Goal: Task Accomplishment & Management: Manage account settings

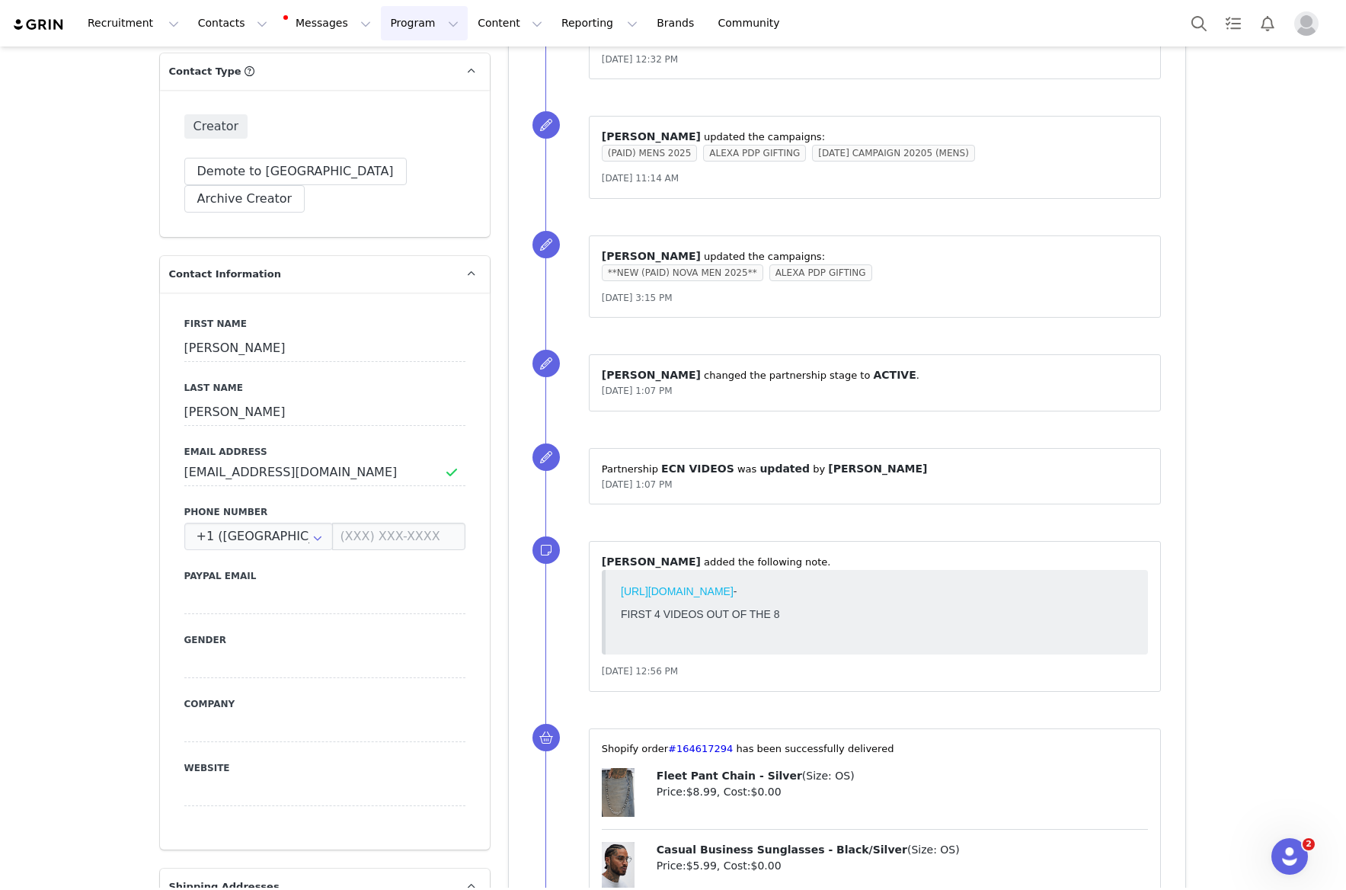
scroll to position [614, 0]
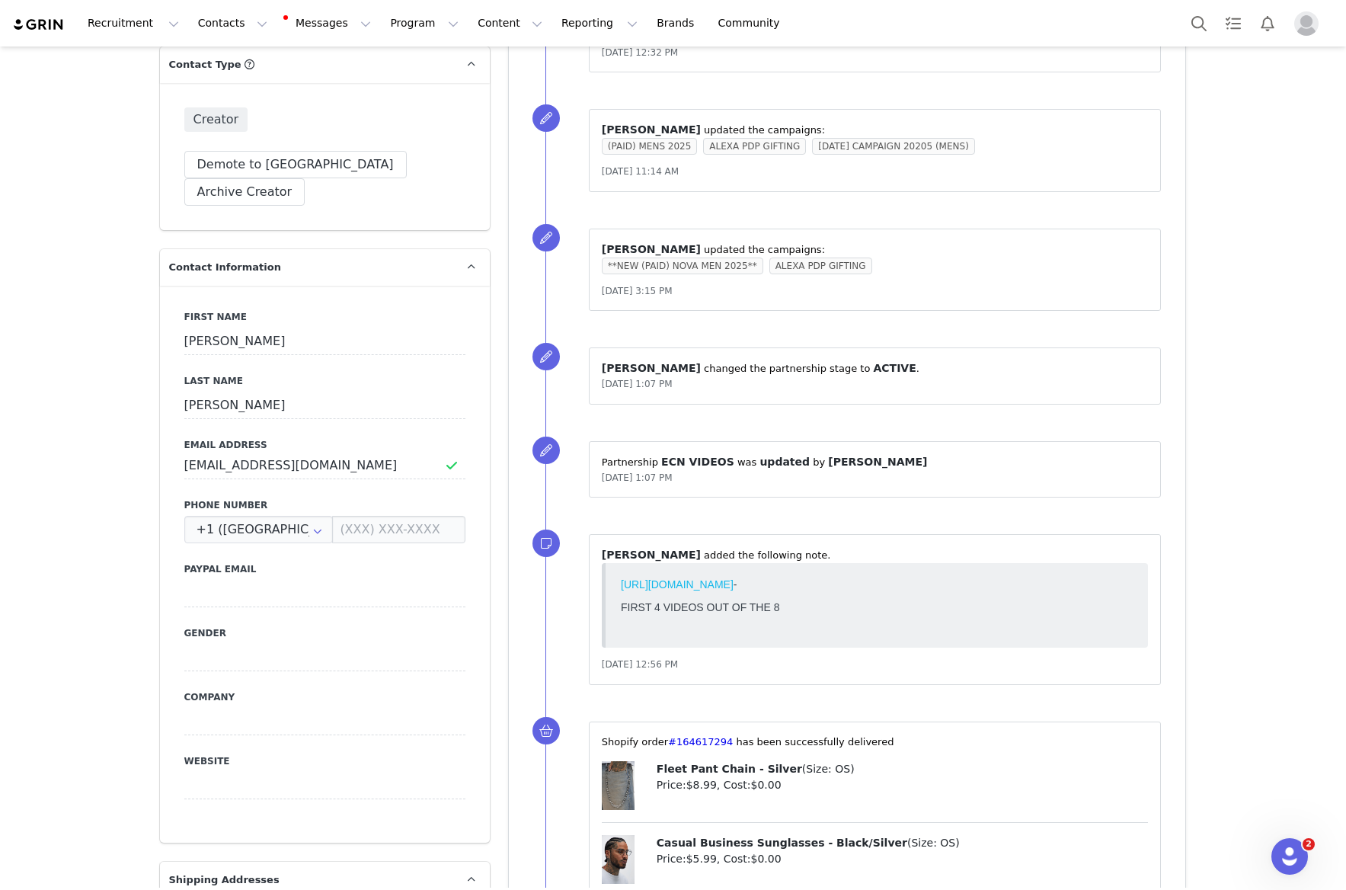
click at [733, 583] on link "[URL][DOMAIN_NAME]" at bounding box center [676, 584] width 113 height 12
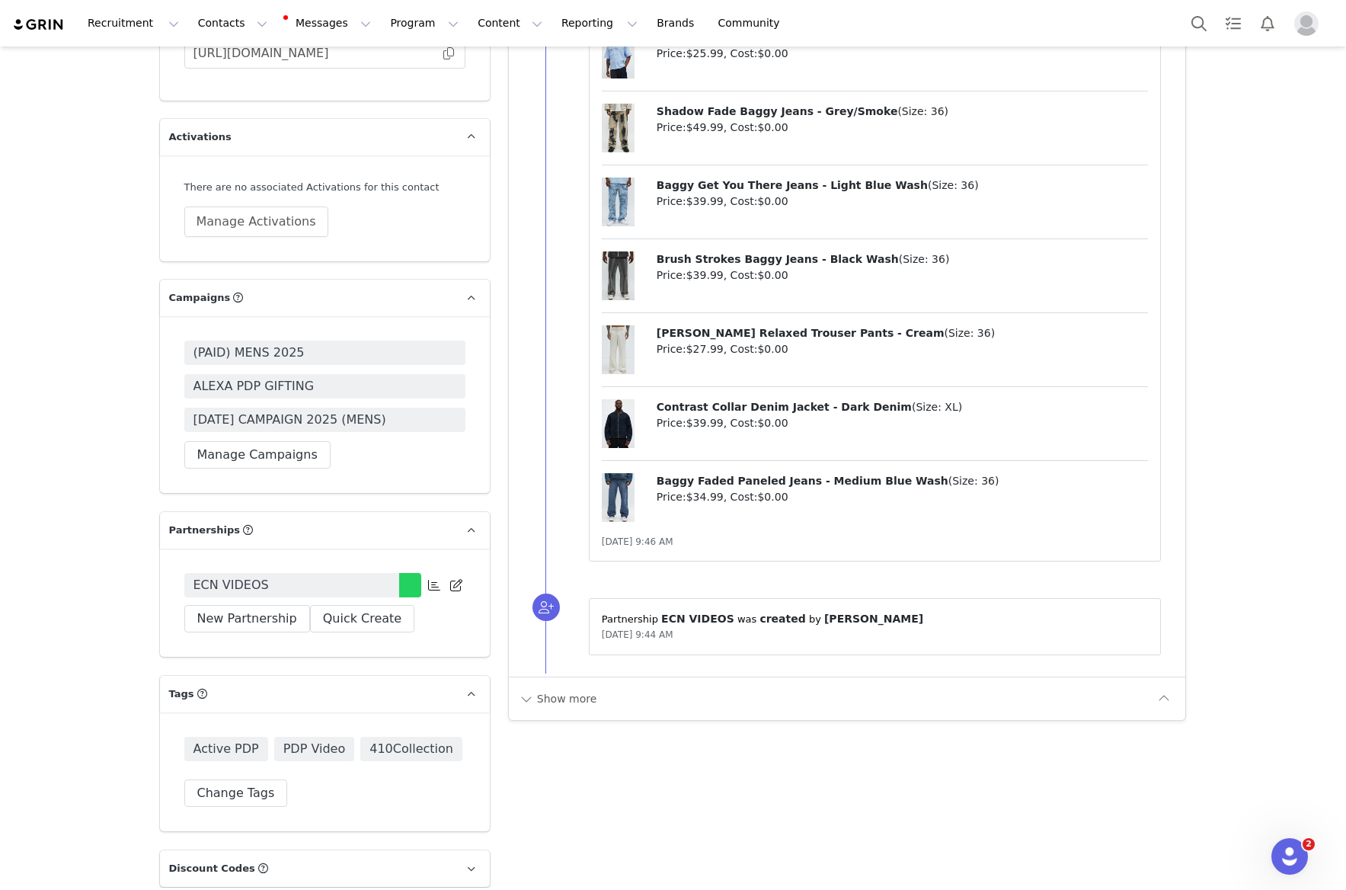
scroll to position [3210, 0]
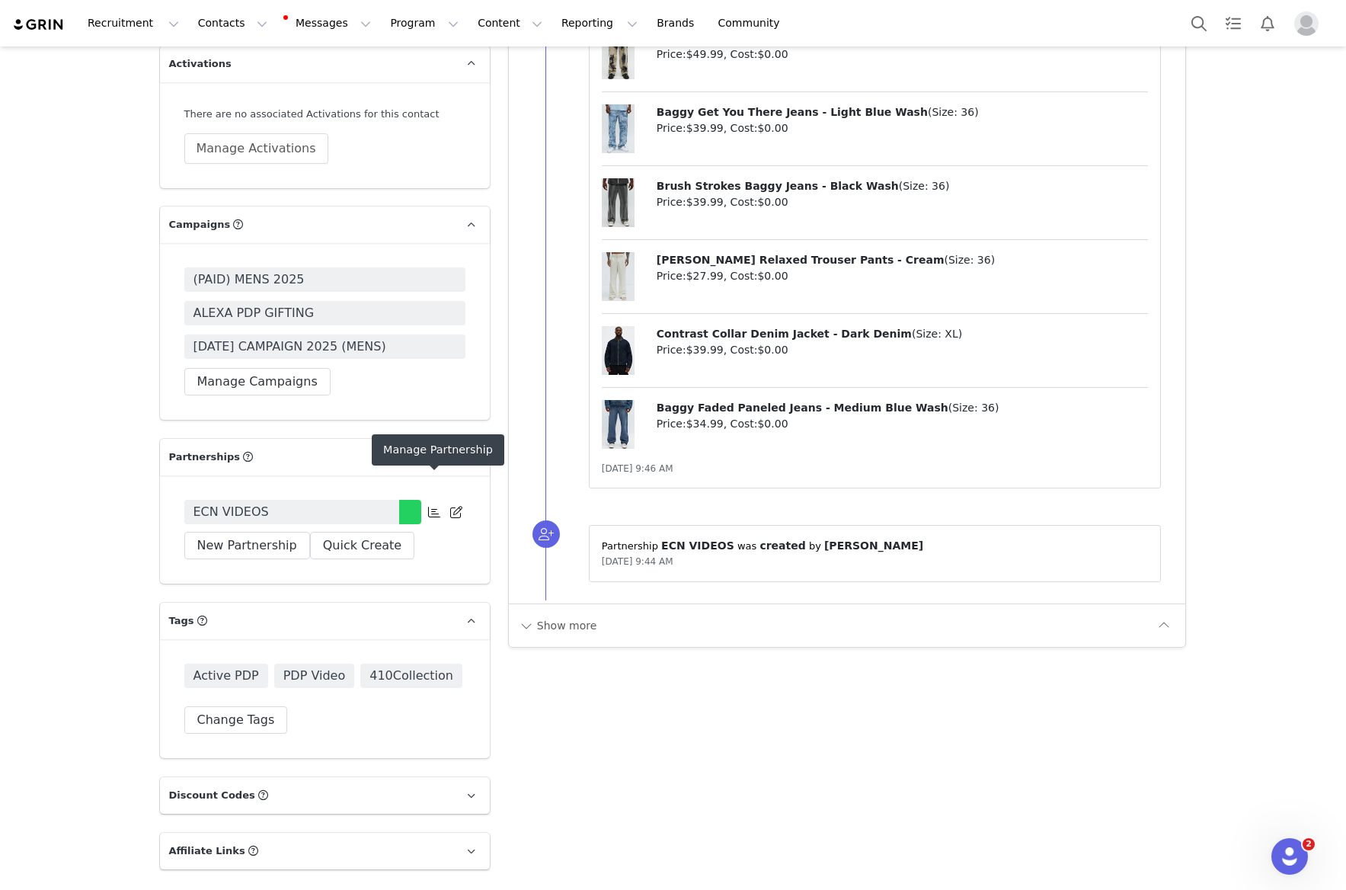
click at [435, 506] on icon at bounding box center [434, 512] width 12 height 12
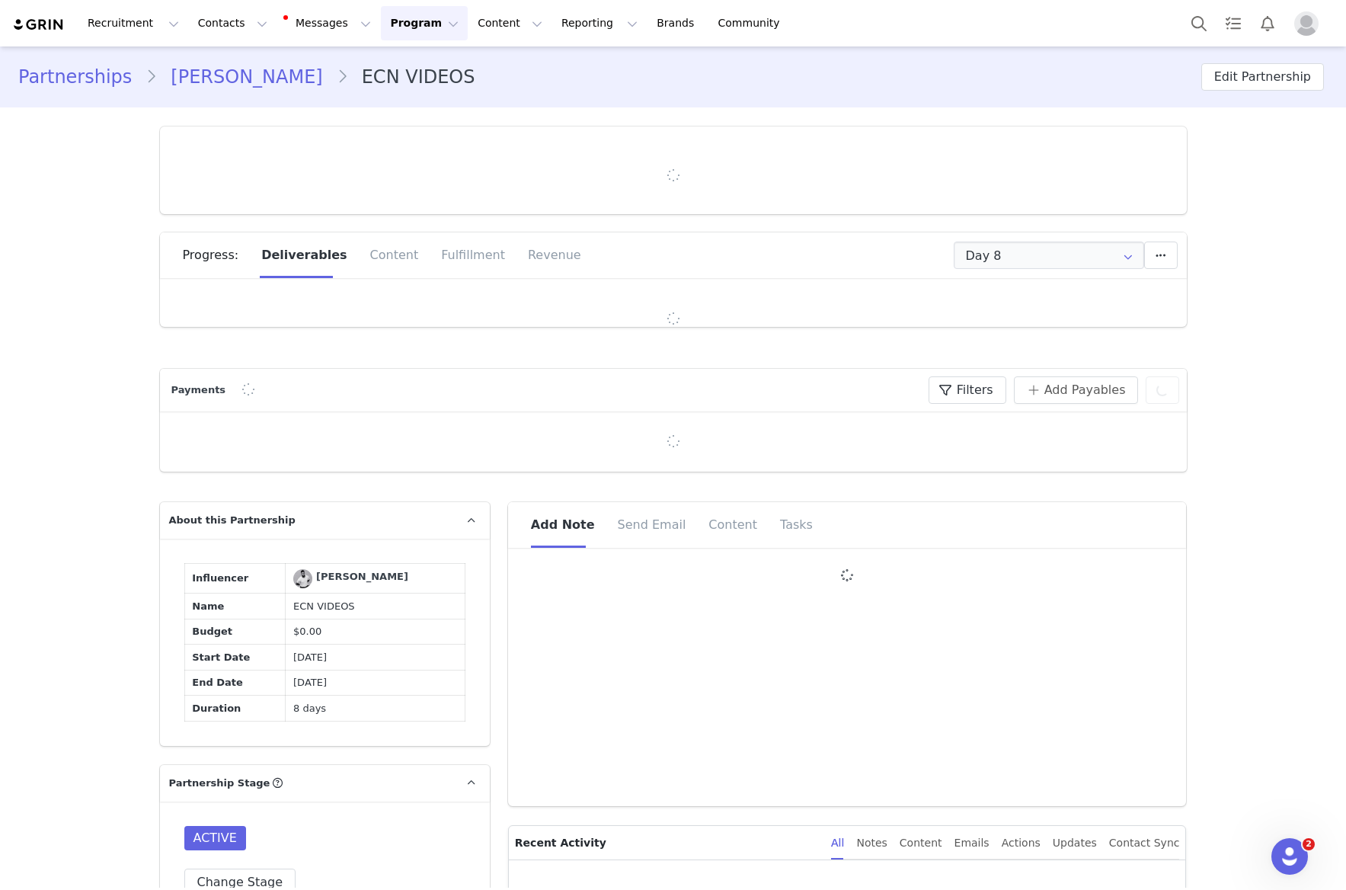
type input "+1 ([GEOGRAPHIC_DATA])"
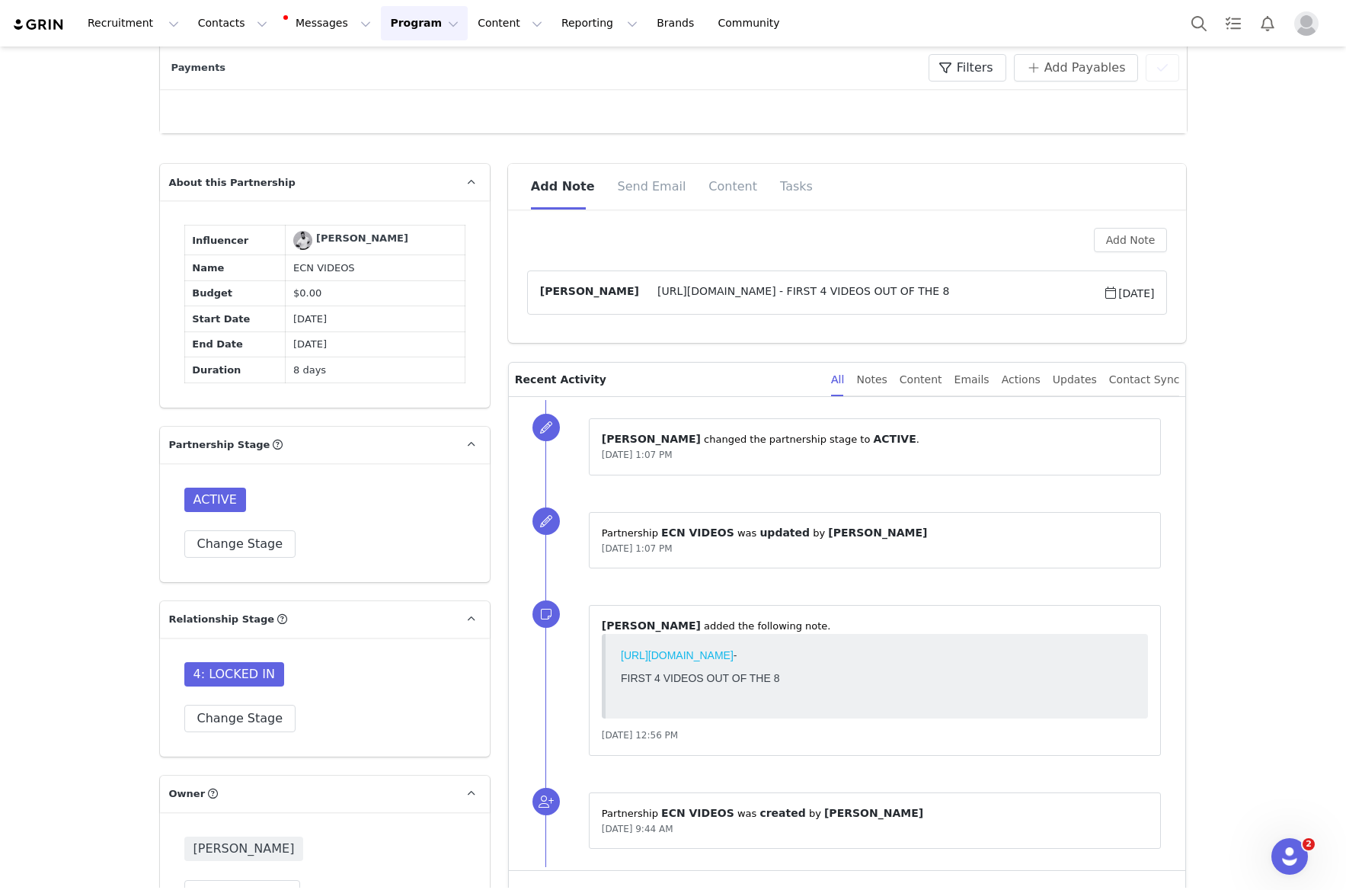
click at [942, 303] on article "[PERSON_NAME] [URL][DOMAIN_NAME] - FIRST 4 VIDEOS OUT OF THE 8 [DATE]" at bounding box center [847, 292] width 641 height 44
click at [950, 286] on span "[URL][DOMAIN_NAME] - FIRST 4 VIDEOS OUT OF THE 8" at bounding box center [871, 292] width 464 height 18
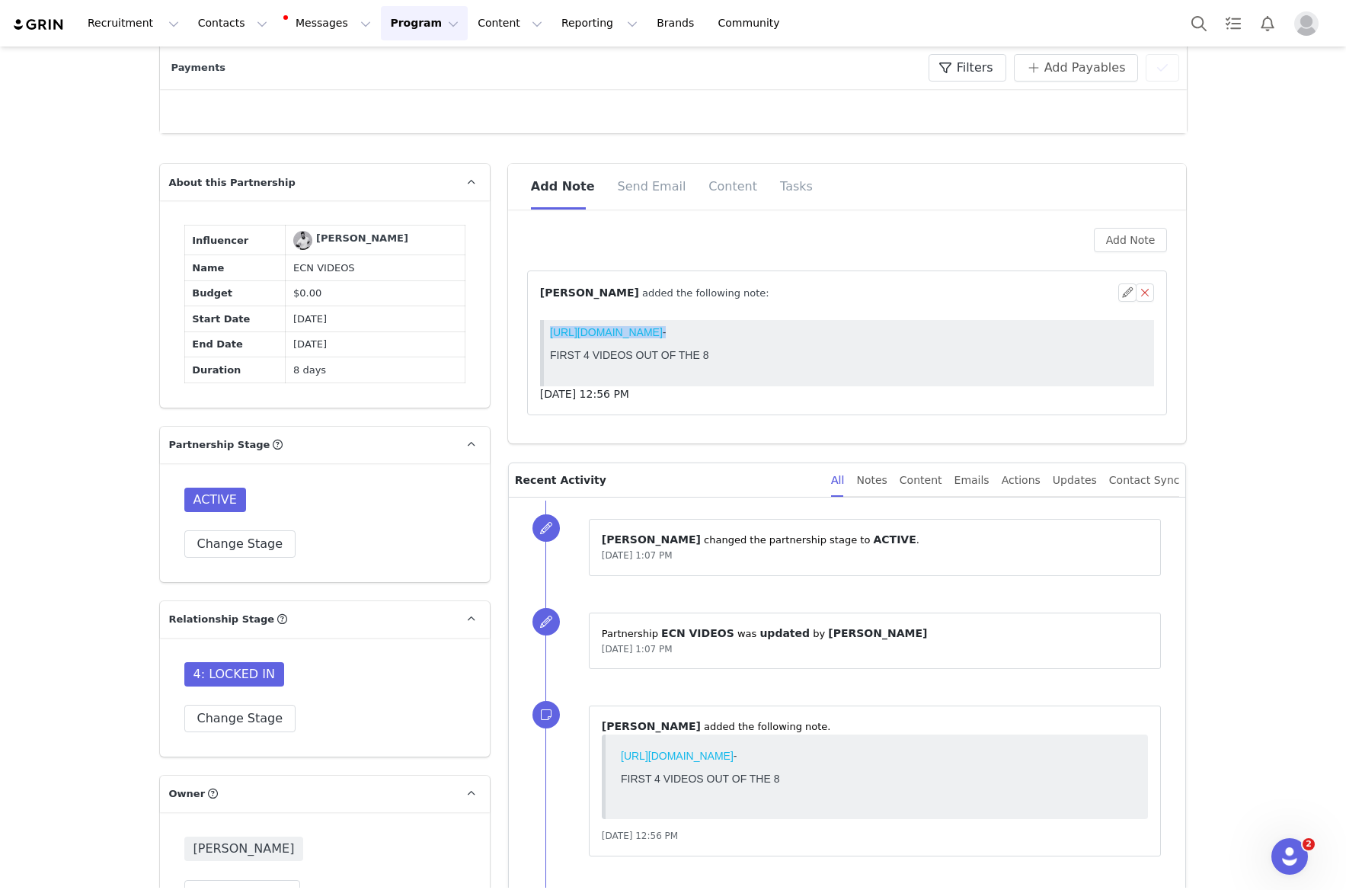
drag, startPoint x: 1014, startPoint y: 331, endPoint x: 580, endPoint y: 320, distance: 434.3
click at [580, 320] on html "[URL][DOMAIN_NAME] - FIRST 4 VIDEOS OUT OF THE 8" at bounding box center [848, 353] width 611 height 66
copy p "[URL][DOMAIN_NAME]"
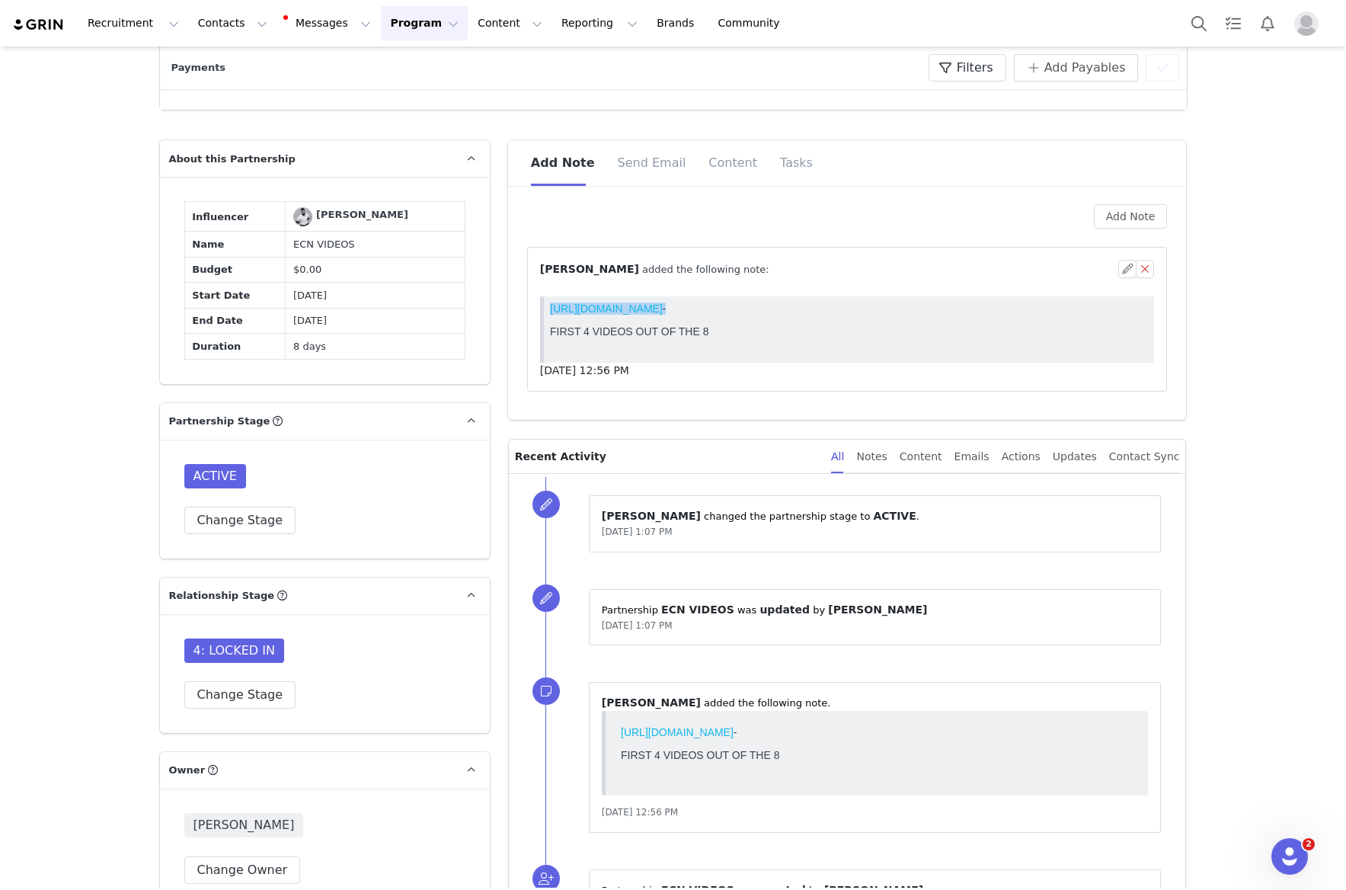
scroll to position [509, 0]
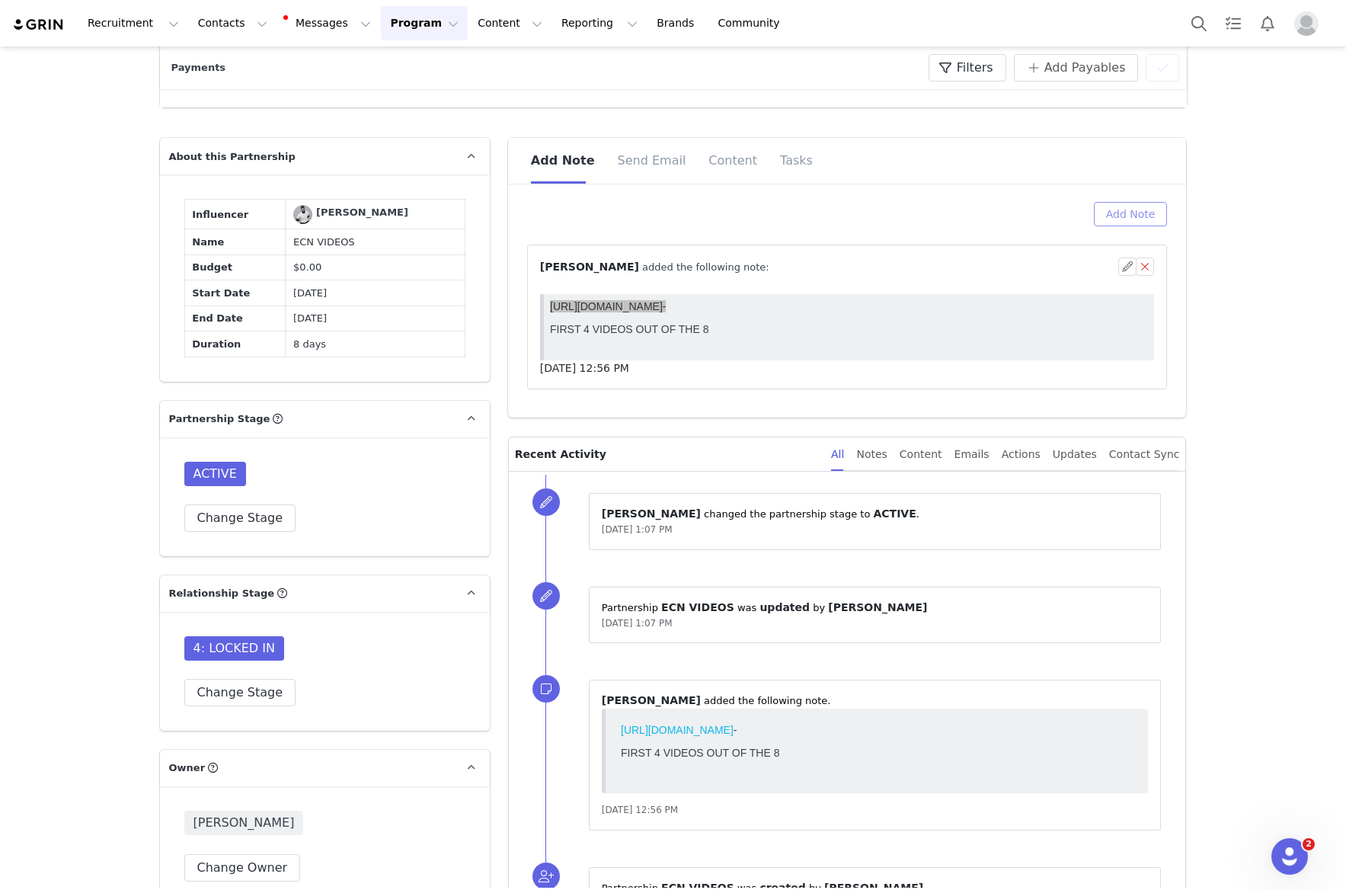
click at [1140, 209] on button "Add Note" at bounding box center [1131, 214] width 74 height 24
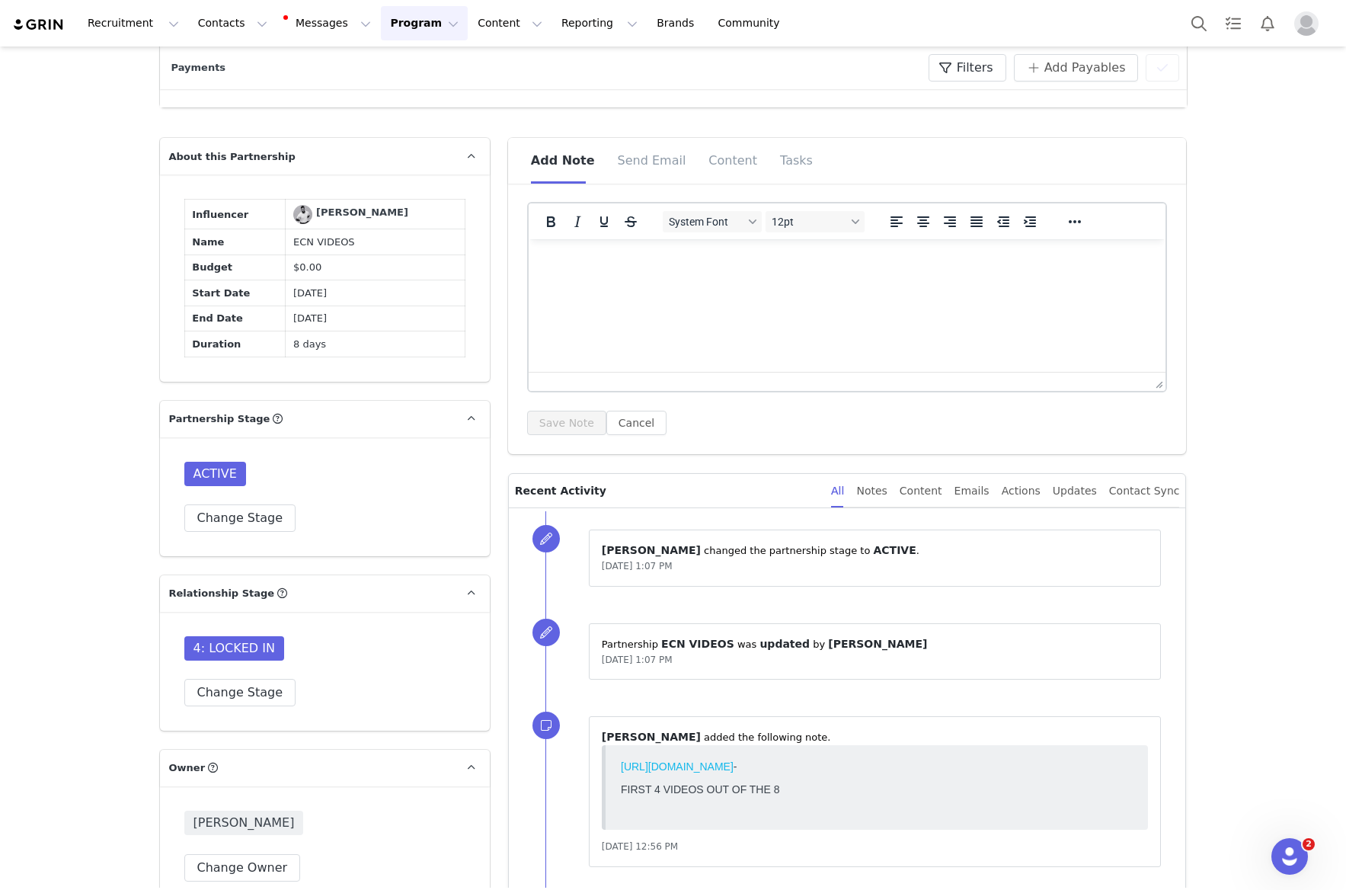
scroll to position [0, 0]
click at [711, 280] on html at bounding box center [847, 259] width 638 height 41
click at [566, 416] on button "Save Note" at bounding box center [566, 423] width 79 height 24
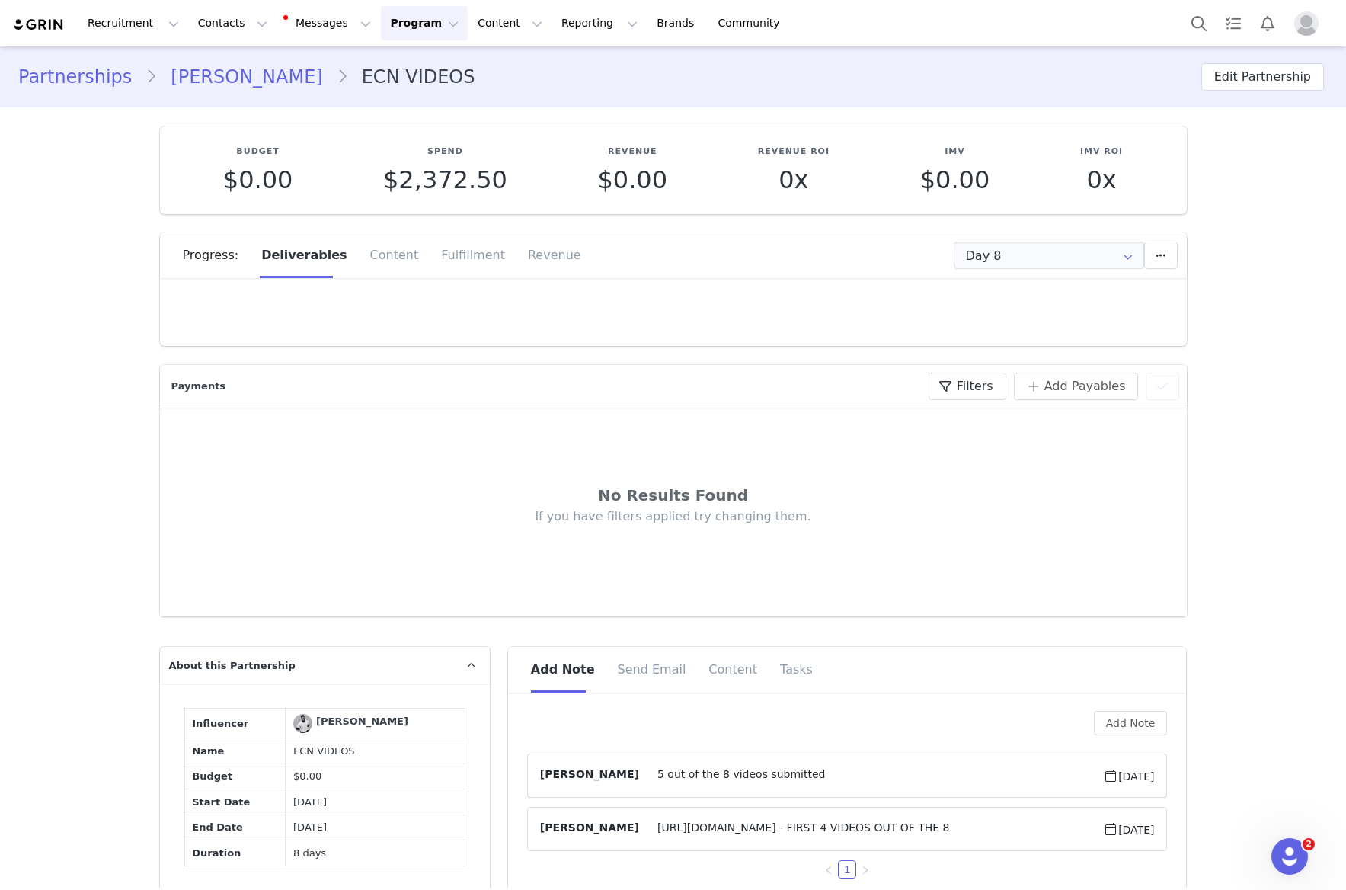
scroll to position [2, 0]
